Goal: Task Accomplishment & Management: Use online tool/utility

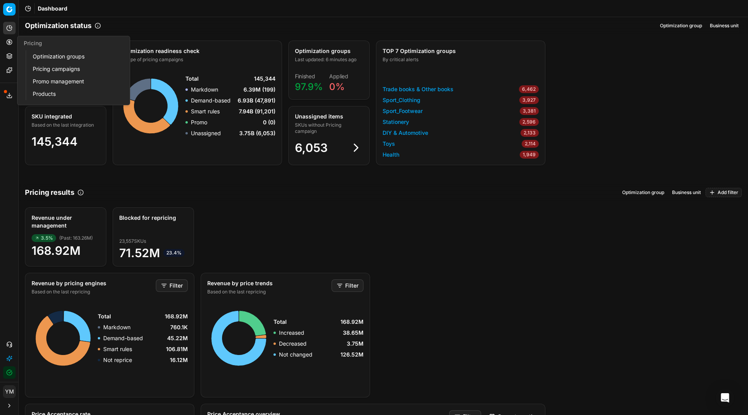
click at [43, 61] on link "Optimization groups" at bounding box center [75, 56] width 91 height 11
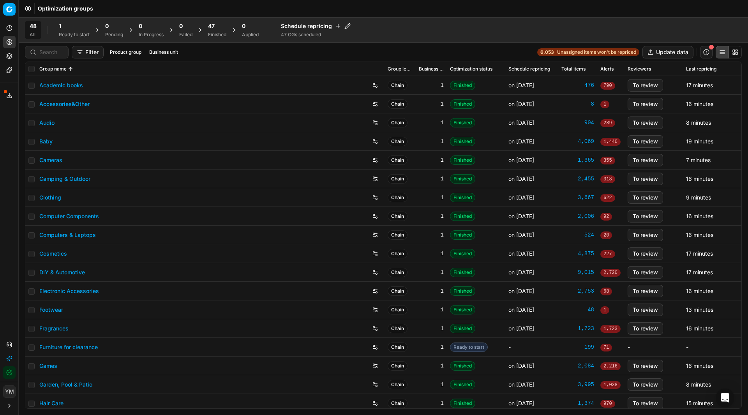
click at [62, 28] on div "1" at bounding box center [74, 26] width 31 height 8
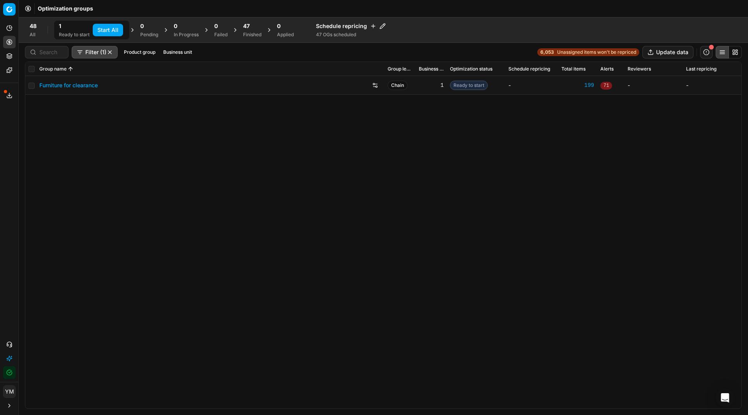
click at [110, 25] on button "Start All" at bounding box center [108, 30] width 30 height 12
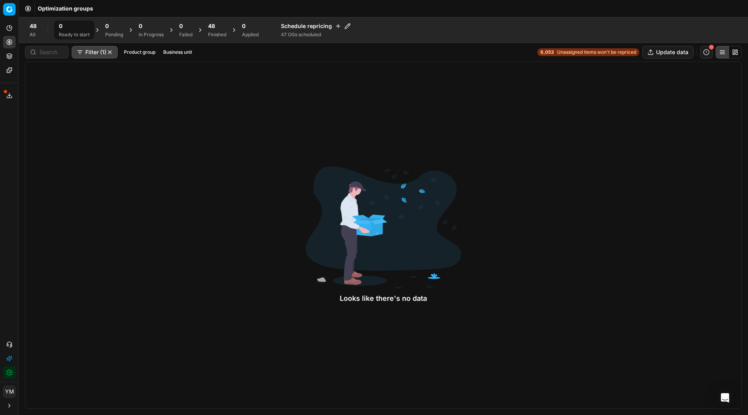
click at [216, 39] on div "48 Finished" at bounding box center [217, 30] width 28 height 19
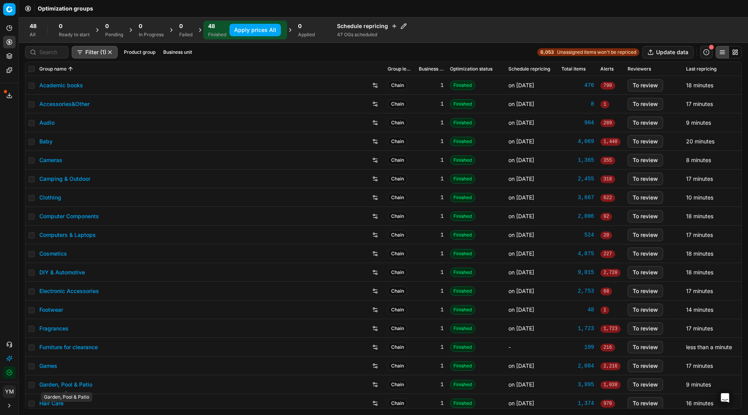
click at [72, 387] on link "Garden, Pool & Patio" at bounding box center [65, 385] width 53 height 8
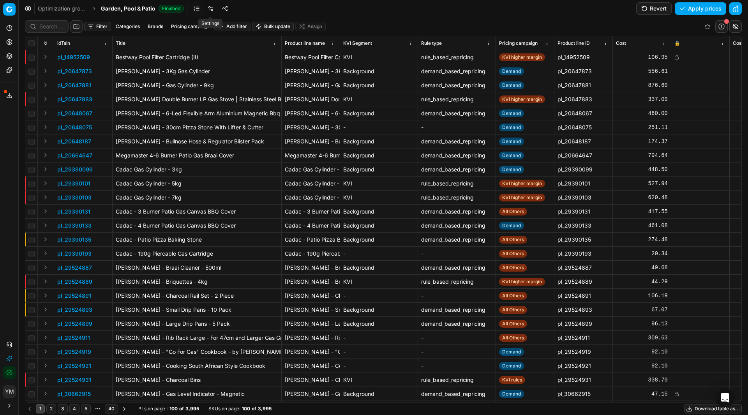
click at [210, 5] on link at bounding box center [211, 8] width 12 height 12
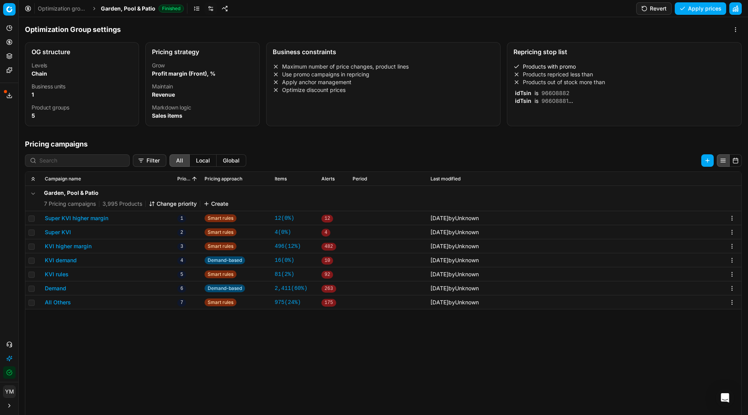
click at [587, 94] on div "idTsin is 96608882" at bounding box center [623, 93] width 219 height 8
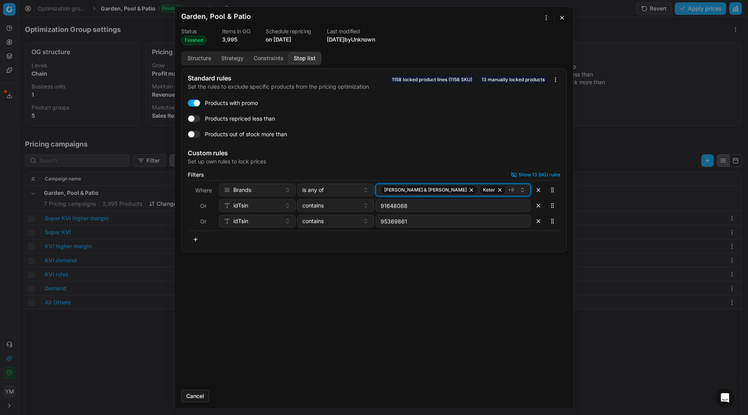
click at [487, 188] on div "[PERSON_NAME] & [PERSON_NAME] + 9" at bounding box center [450, 189] width 139 height 9
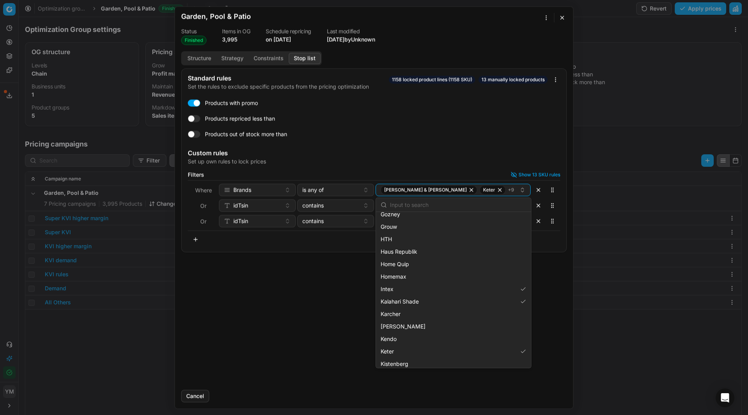
scroll to position [779, 0]
click at [559, 15] on button "button" at bounding box center [562, 17] width 9 height 9
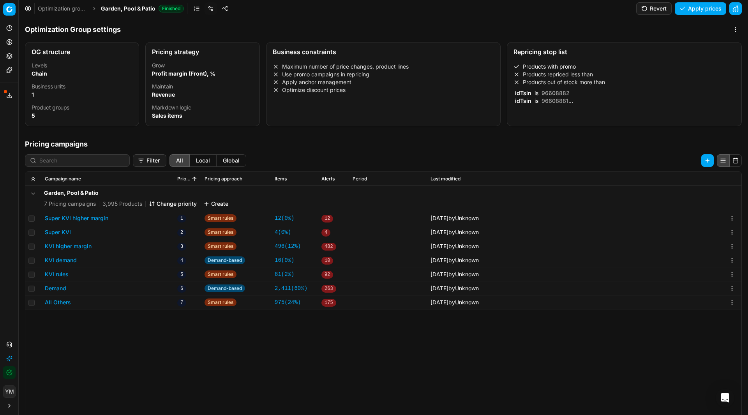
click at [76, 8] on link "Optimization groups" at bounding box center [63, 9] width 50 height 8
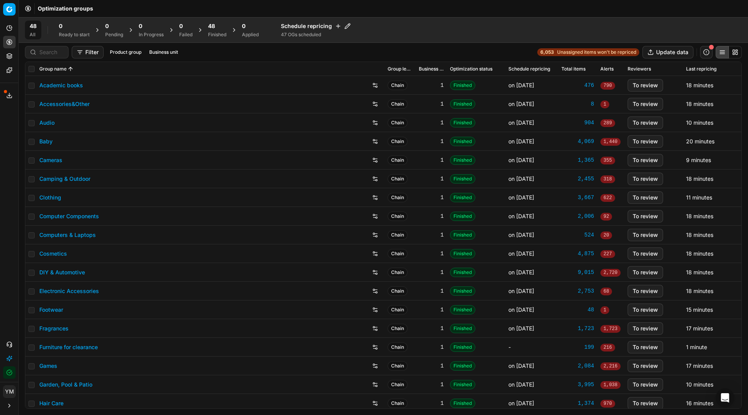
click at [217, 37] on div "Finished" at bounding box center [217, 35] width 18 height 6
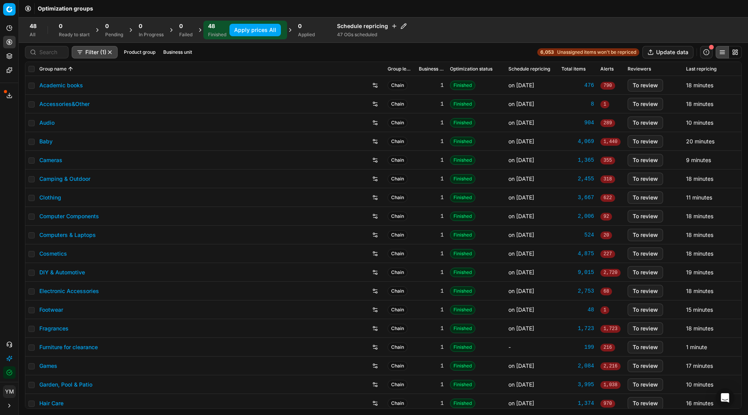
click at [270, 20] on div "48 All 0 Ready to start 0 Pending 0 In Progress 0 Failed 48 Finished Apply pric…" at bounding box center [383, 30] width 729 height 26
click at [272, 26] on button "Apply prices All" at bounding box center [254, 30] width 51 height 12
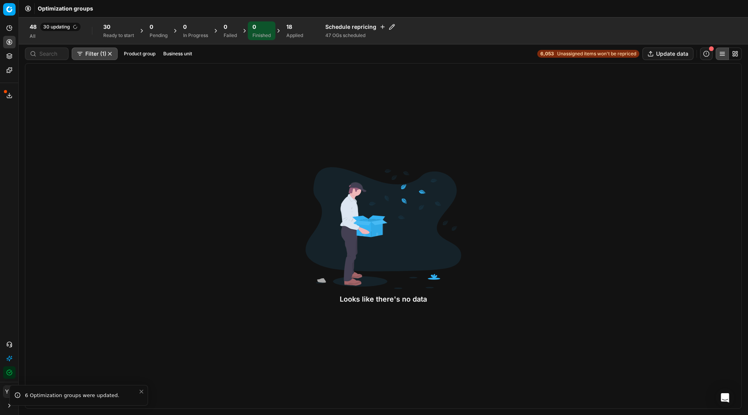
click at [491, 251] on div "Looks like there's no data" at bounding box center [383, 236] width 717 height 346
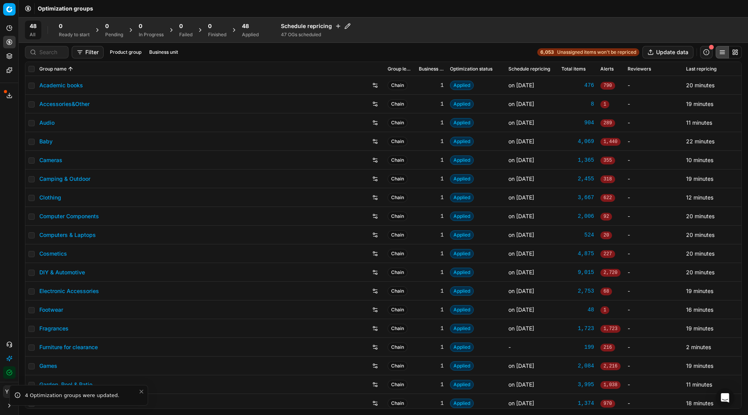
click at [262, 36] on div "48 Applied" at bounding box center [250, 30] width 26 height 19
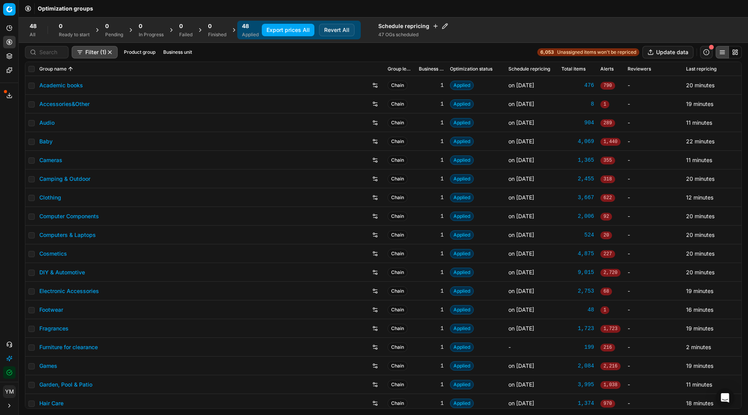
click at [287, 30] on button "Export prices All" at bounding box center [288, 30] width 53 height 12
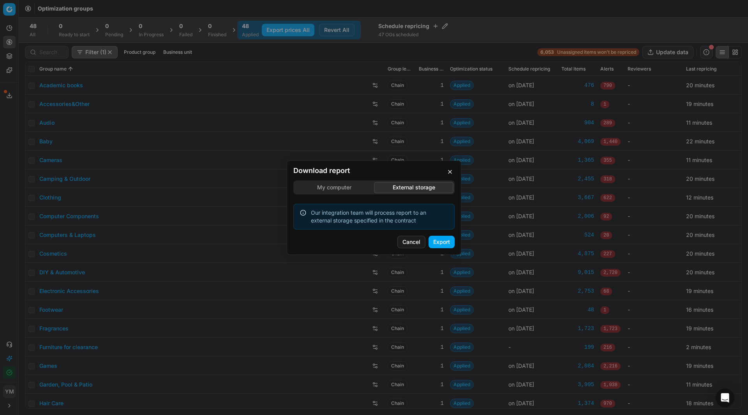
click at [430, 150] on div "Download report My computer External storage Our integration team will process …" at bounding box center [374, 207] width 748 height 415
click at [442, 245] on button "Export" at bounding box center [442, 242] width 26 height 12
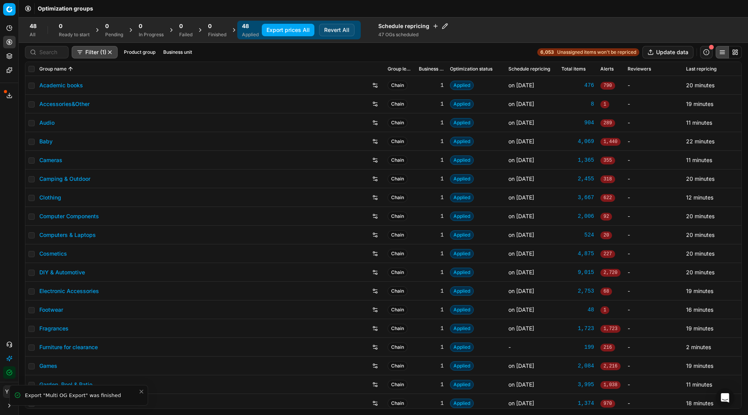
click at [141, 390] on icon "Close toast" at bounding box center [141, 391] width 3 height 3
click at [0, 208] on div "Analytics Pricing Product portfolio Templates Export service 23 Contact support…" at bounding box center [9, 200] width 18 height 363
